Goal: Task Accomplishment & Management: Use online tool/utility

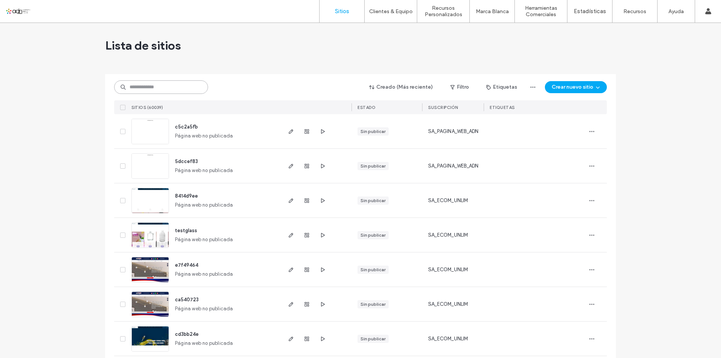
click at [170, 83] on input at bounding box center [161, 87] width 94 height 14
paste input "**********"
type input "**********"
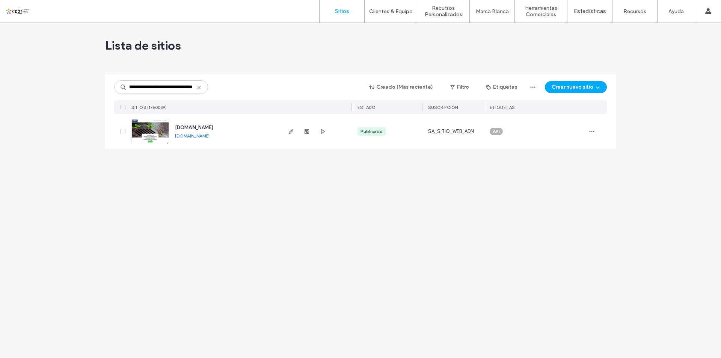
click at [159, 137] on img at bounding box center [150, 144] width 37 height 51
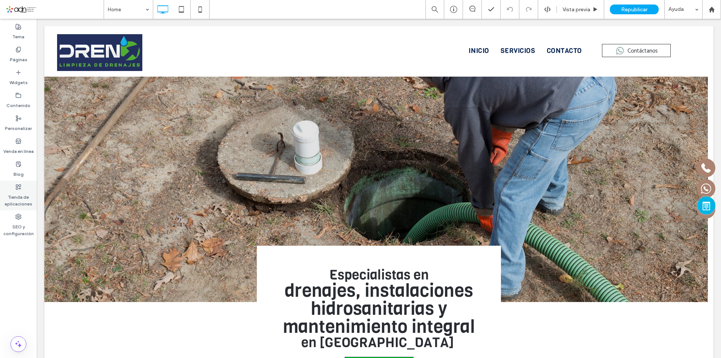
click at [15, 190] on label "Tienda de aplicaciones" at bounding box center [18, 198] width 37 height 17
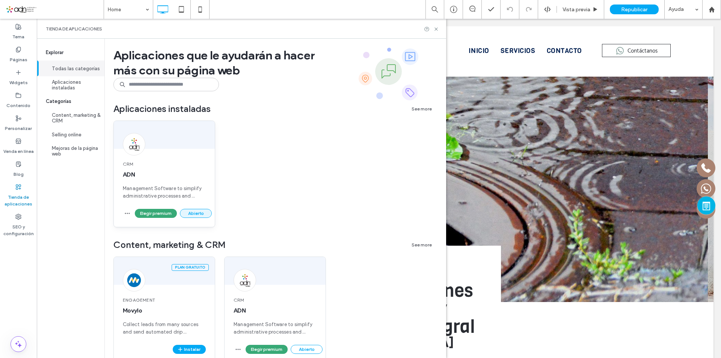
click at [205, 214] on button "Abierto" at bounding box center [196, 213] width 32 height 9
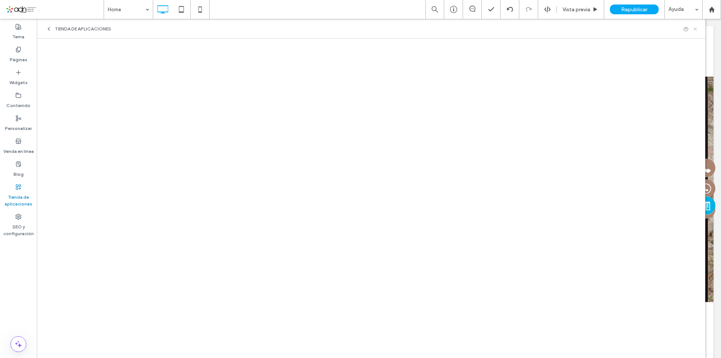
click at [697, 27] on icon at bounding box center [695, 29] width 6 height 6
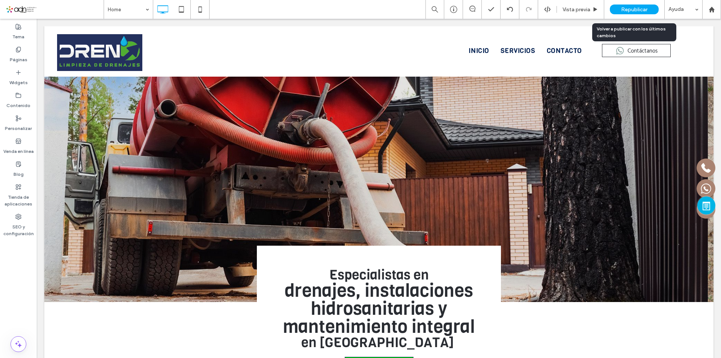
click at [640, 12] on span "Republicar" at bounding box center [634, 9] width 26 height 6
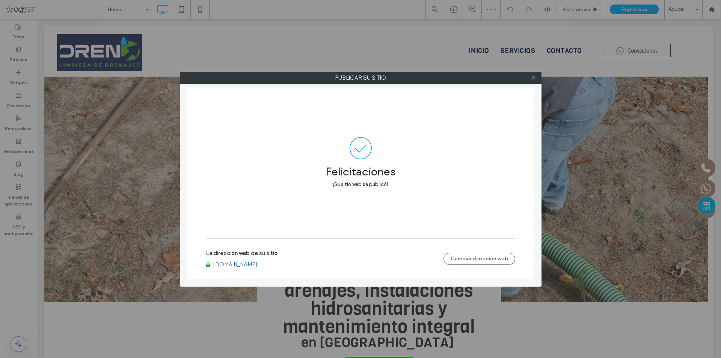
click at [532, 78] on icon at bounding box center [533, 78] width 6 height 6
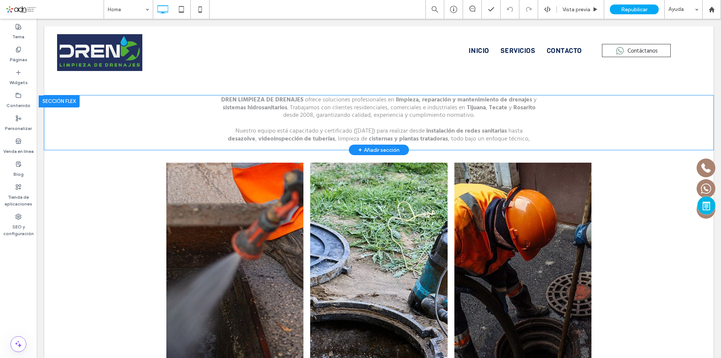
scroll to position [188, 0]
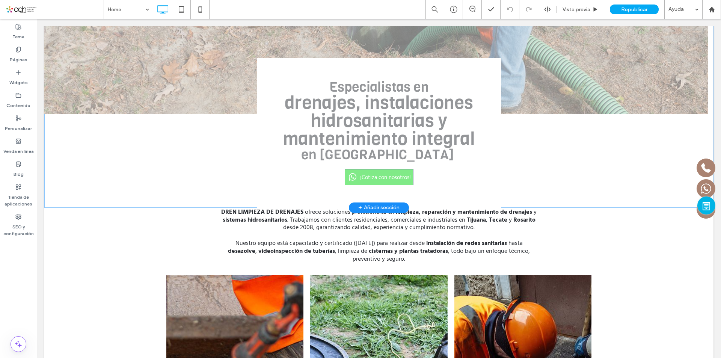
click at [375, 207] on div "+ Añadir sección" at bounding box center [378, 207] width 41 height 8
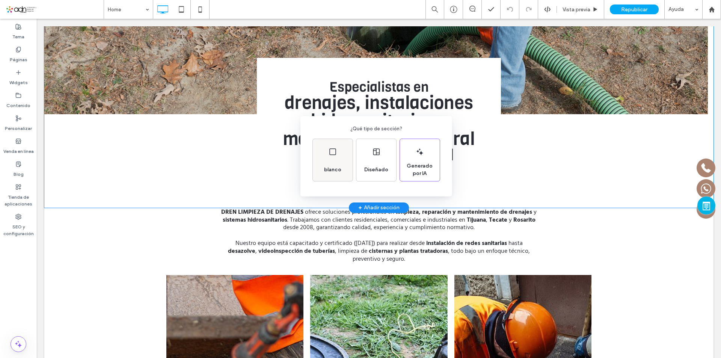
click at [338, 157] on div "blanco" at bounding box center [333, 160] width 40 height 42
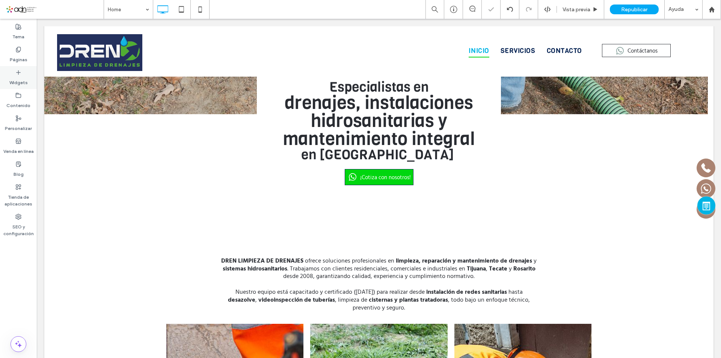
drag, startPoint x: 25, startPoint y: 84, endPoint x: 54, endPoint y: 114, distance: 41.7
click at [25, 84] on label "Widgets" at bounding box center [18, 80] width 18 height 11
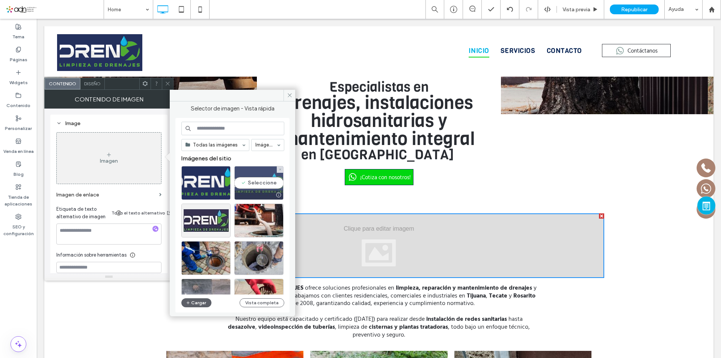
click at [250, 185] on div "Seleccione" at bounding box center [258, 183] width 49 height 34
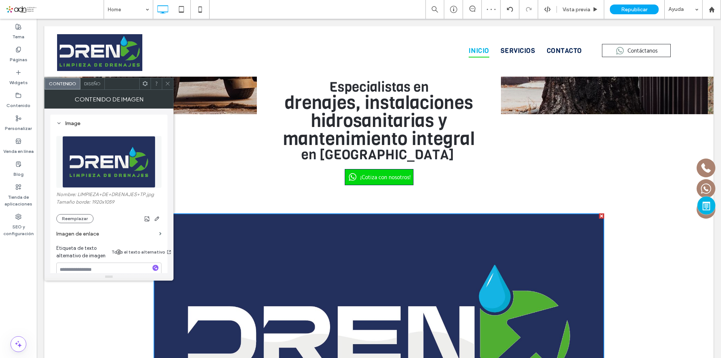
click at [167, 82] on icon at bounding box center [168, 84] width 6 height 6
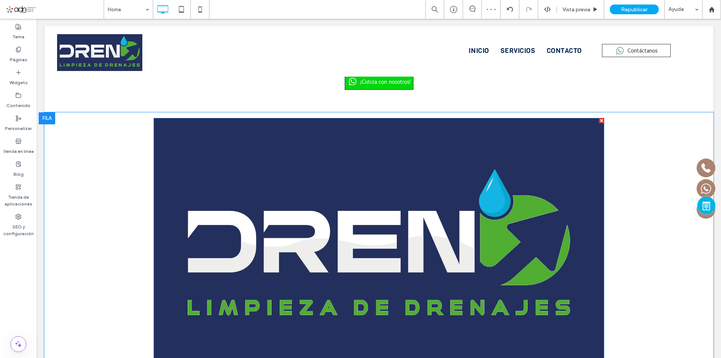
scroll to position [300, 0]
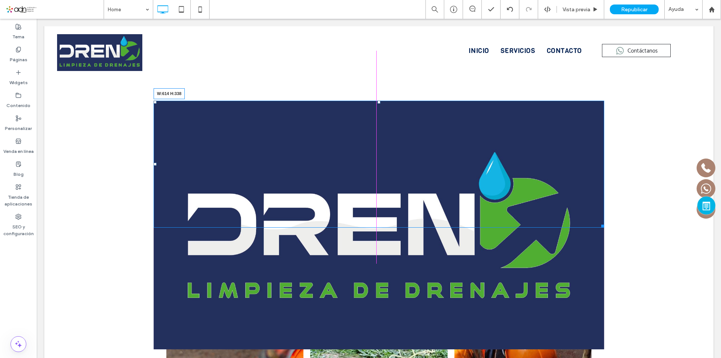
drag, startPoint x: 596, startPoint y: 349, endPoint x: 485, endPoint y: 230, distance: 163.0
click at [485, 230] on div "Click To Paste Click To Paste W:614 H:338 Fila + Añadir sección" at bounding box center [378, 164] width 669 height 138
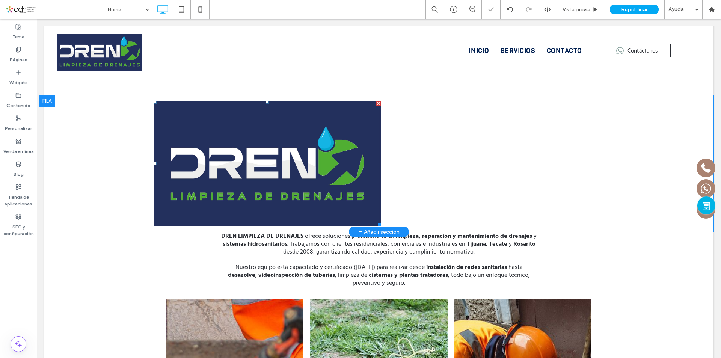
click at [318, 163] on img at bounding box center [266, 163] width 227 height 125
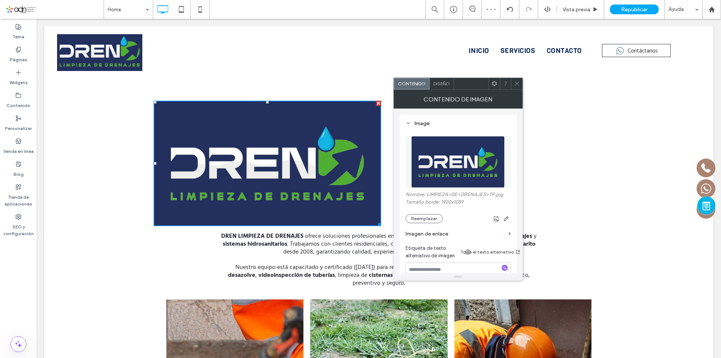
click at [100, 122] on div "Click To Paste Click To Paste Fila + Añadir sección" at bounding box center [378, 163] width 669 height 137
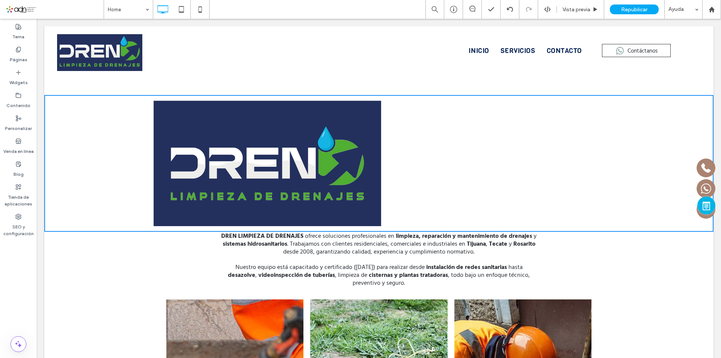
click at [93, 119] on div "Click To Paste Click To Paste Fila + Añadir sección" at bounding box center [378, 163] width 669 height 137
click at [52, 101] on div "Click To Paste Click To Paste Fila + Añadir sección" at bounding box center [378, 163] width 669 height 137
click at [89, 123] on div "Click To Paste Click To Paste Fila + Añadir sección" at bounding box center [378, 163] width 669 height 137
click at [87, 132] on div "Click To Paste Click To Paste Fila + Añadir sección" at bounding box center [378, 163] width 669 height 137
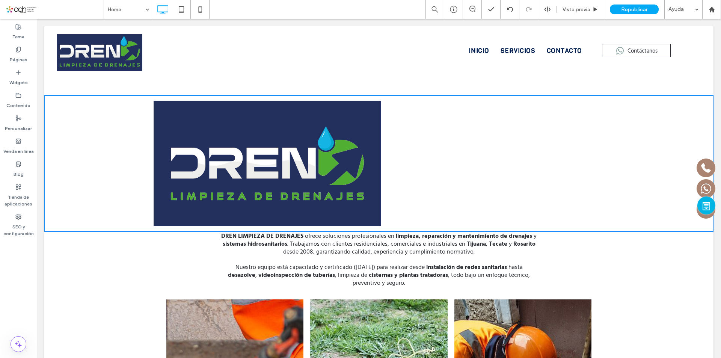
click at [78, 106] on div "Click To Paste Click To Paste Fila + Añadir sección" at bounding box center [378, 163] width 669 height 137
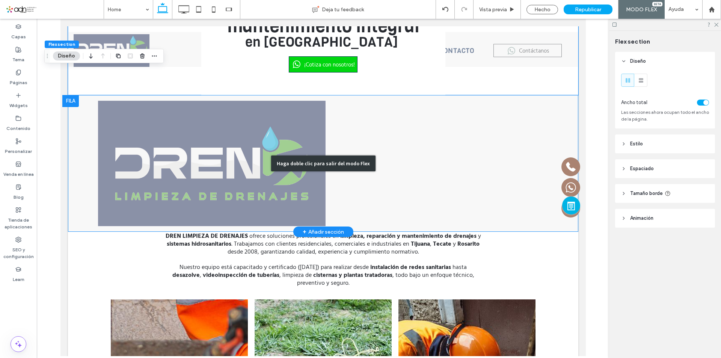
click at [79, 131] on div "Haga doble clic para salir del modo Flex" at bounding box center [323, 163] width 510 height 137
click at [68, 102] on div "Haga doble clic para salir del modo Flex" at bounding box center [323, 163] width 510 height 137
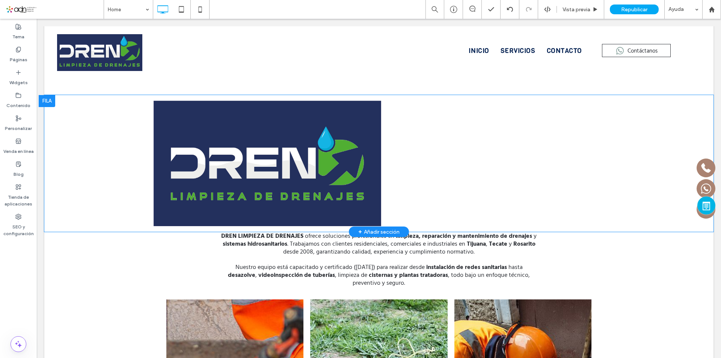
click at [54, 98] on div at bounding box center [47, 101] width 17 height 12
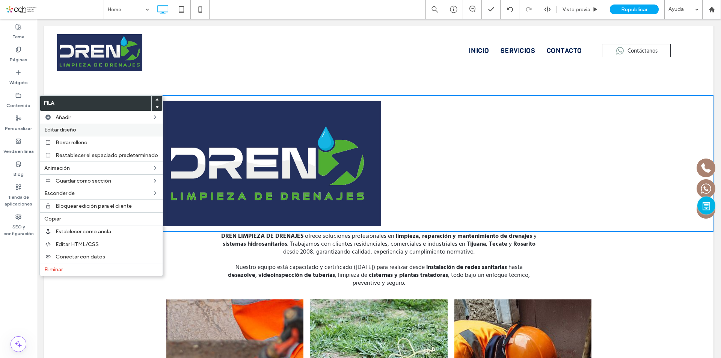
drag, startPoint x: 78, startPoint y: 131, endPoint x: 578, endPoint y: 125, distance: 500.3
click at [78, 131] on label "Editar diseño" at bounding box center [101, 129] width 114 height 6
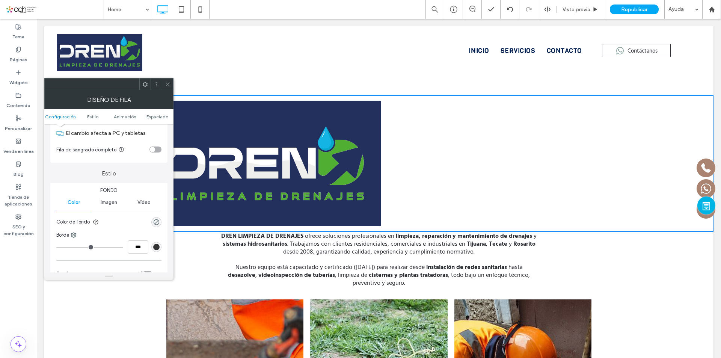
scroll to position [38, 0]
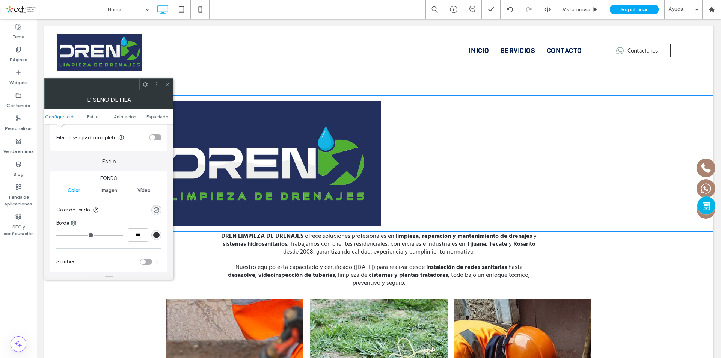
click at [155, 214] on div "rgba(0, 0, 0, 0)" at bounding box center [156, 210] width 10 height 10
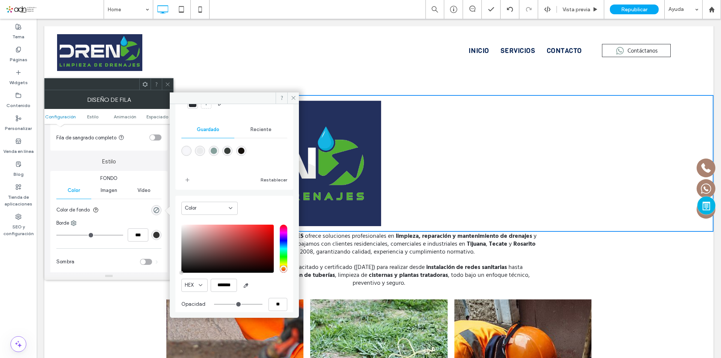
scroll to position [62, 0]
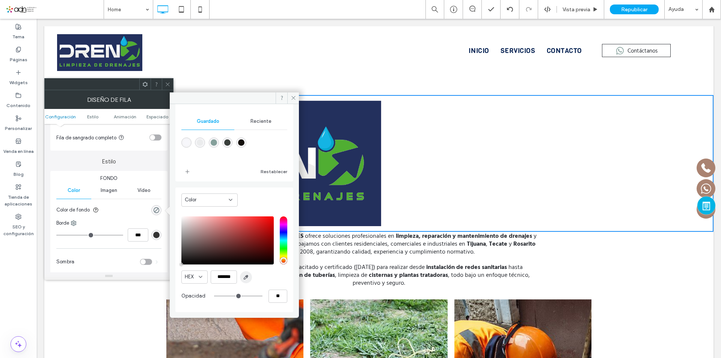
click at [246, 280] on span "button" at bounding box center [246, 277] width 12 height 12
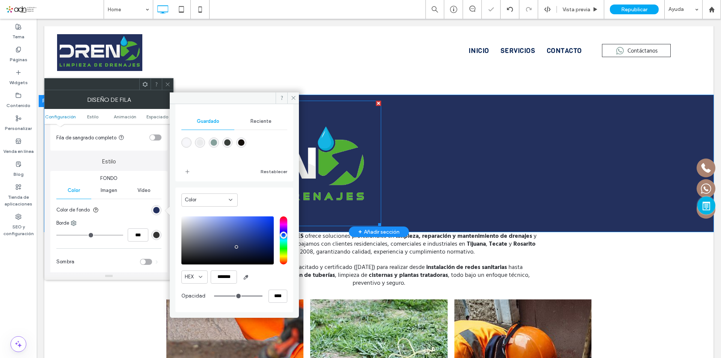
type input "*******"
type input "***"
type input "****"
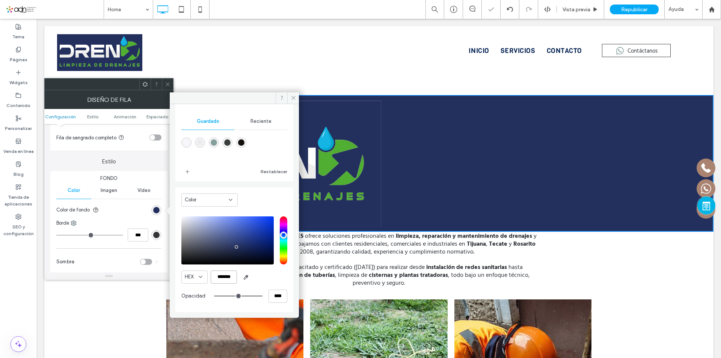
click at [219, 277] on input "*******" at bounding box center [224, 276] width 26 height 13
click at [295, 98] on icon at bounding box center [293, 98] width 6 height 6
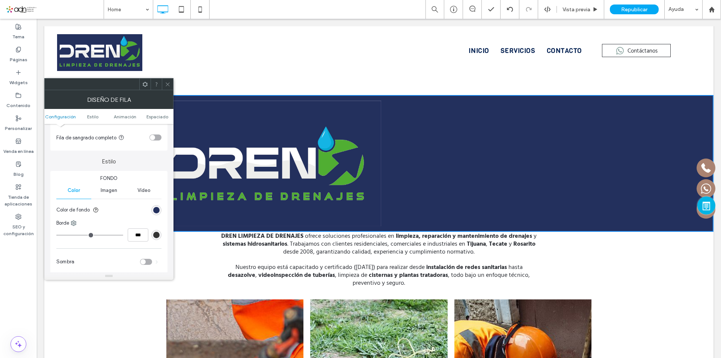
click at [168, 81] on span at bounding box center [168, 83] width 6 height 11
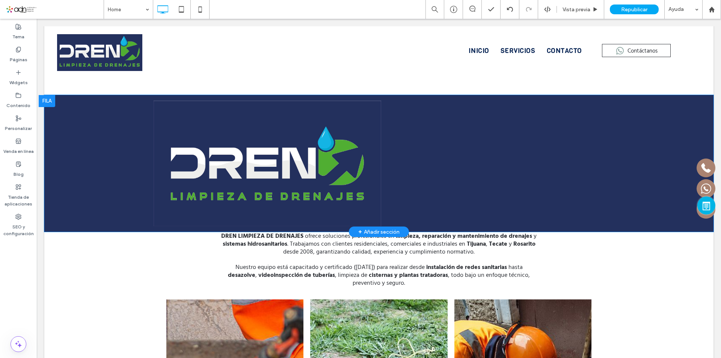
click at [50, 99] on div at bounding box center [47, 101] width 17 height 12
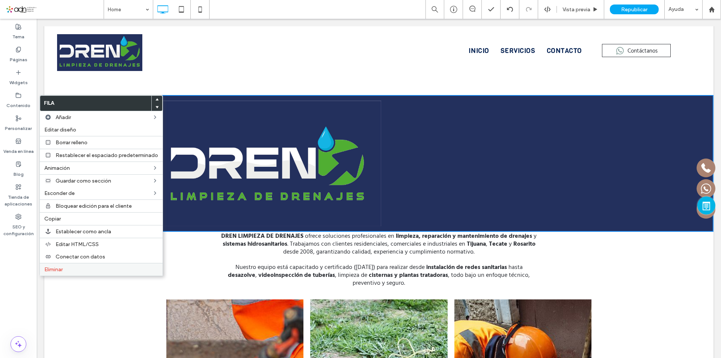
click at [75, 268] on label "Eliminar" at bounding box center [101, 269] width 114 height 6
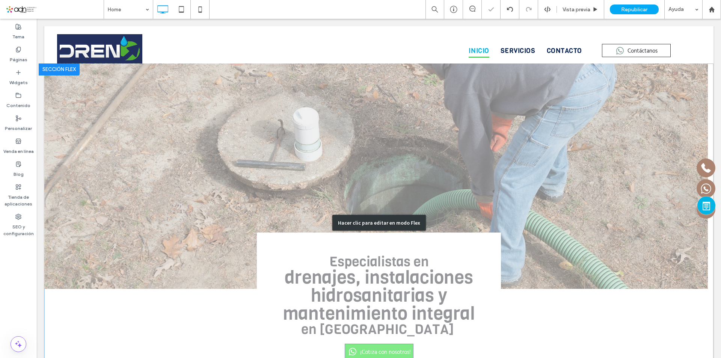
scroll to position [0, 0]
